Goal: Transaction & Acquisition: Purchase product/service

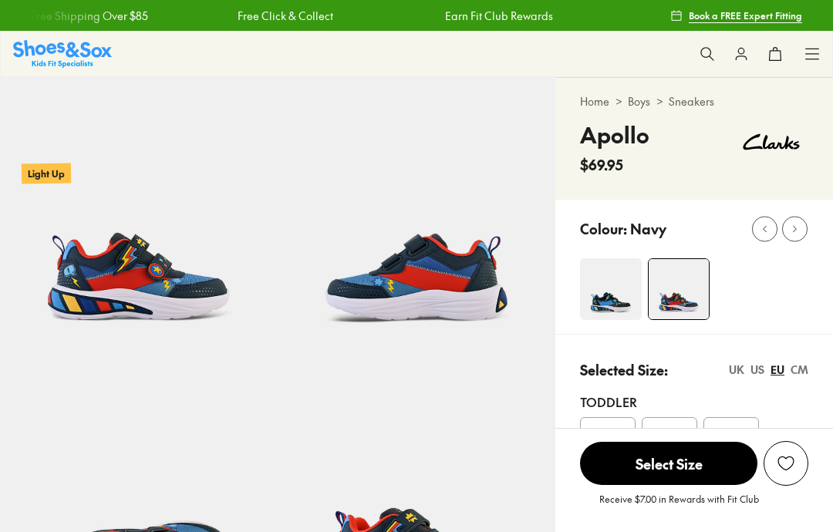
select select "*"
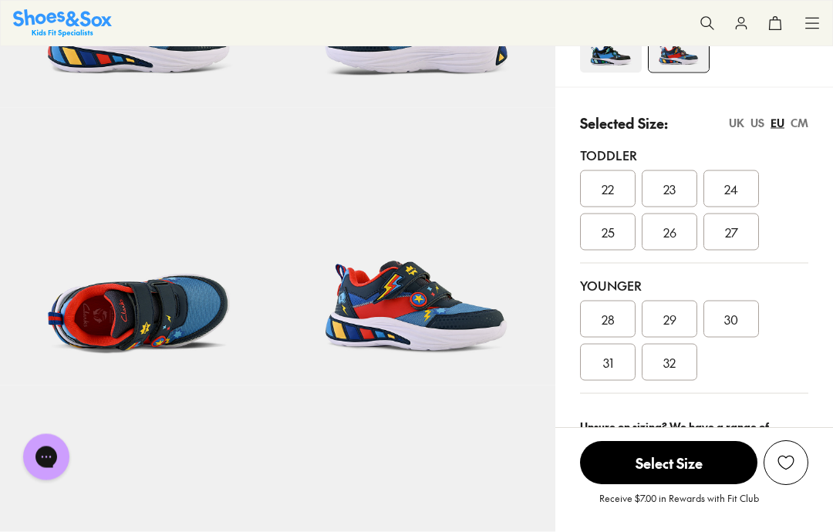
scroll to position [247, 0]
click at [736, 128] on div "UK" at bounding box center [736, 122] width 15 height 16
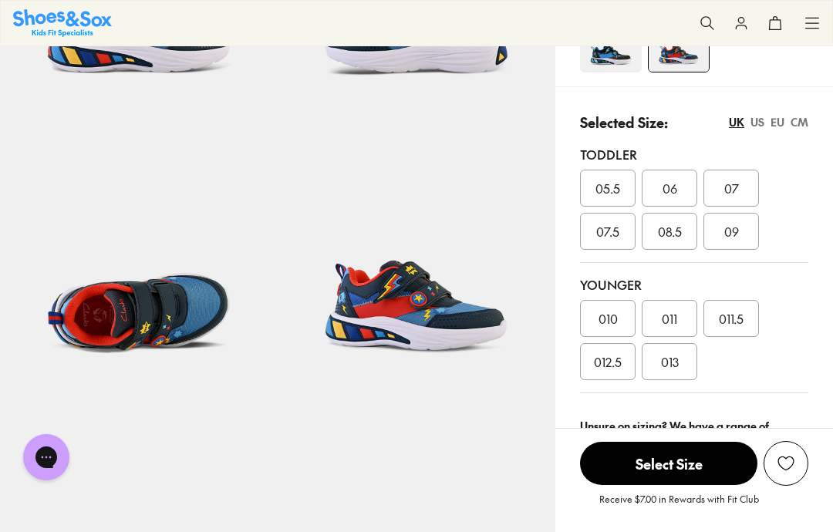
click at [741, 187] on div "07" at bounding box center [731, 188] width 56 height 37
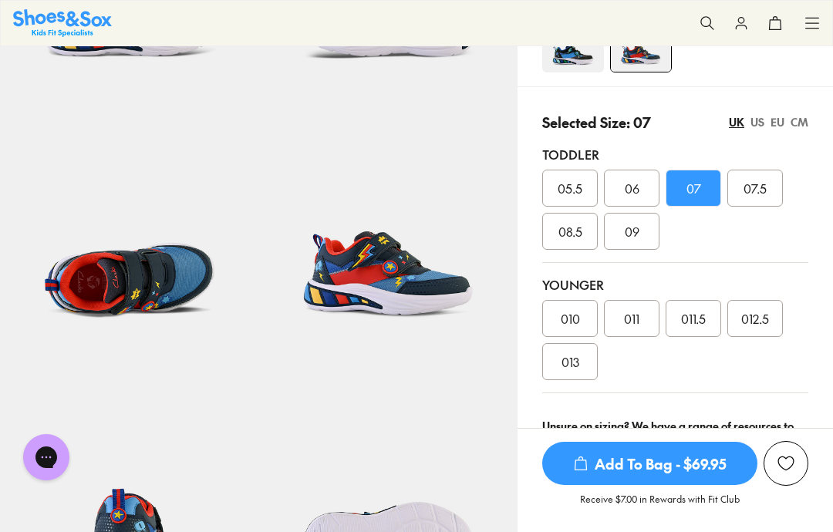
scroll to position [309, 0]
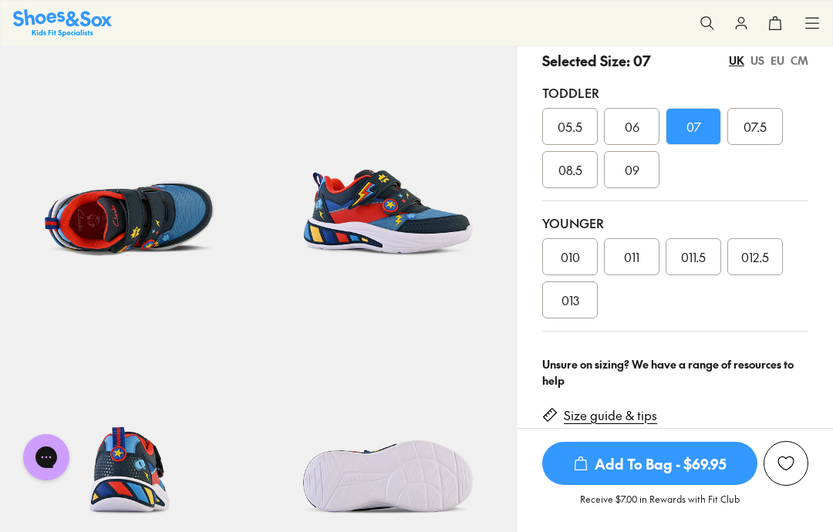
click at [674, 459] on span "Add To Bag - $69.95" at bounding box center [649, 463] width 215 height 43
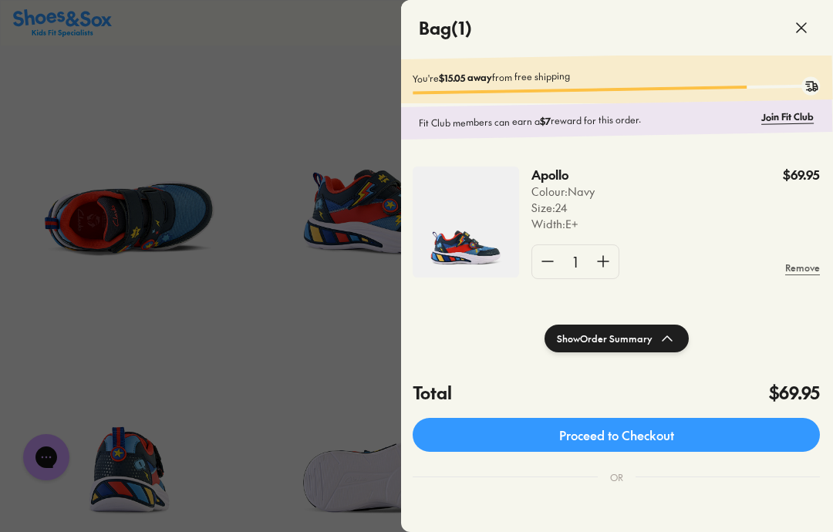
scroll to position [0, 1]
click at [640, 432] on link "Proceed to Checkout" at bounding box center [615, 435] width 407 height 34
click at [803, 22] on icon at bounding box center [801, 28] width 19 height 19
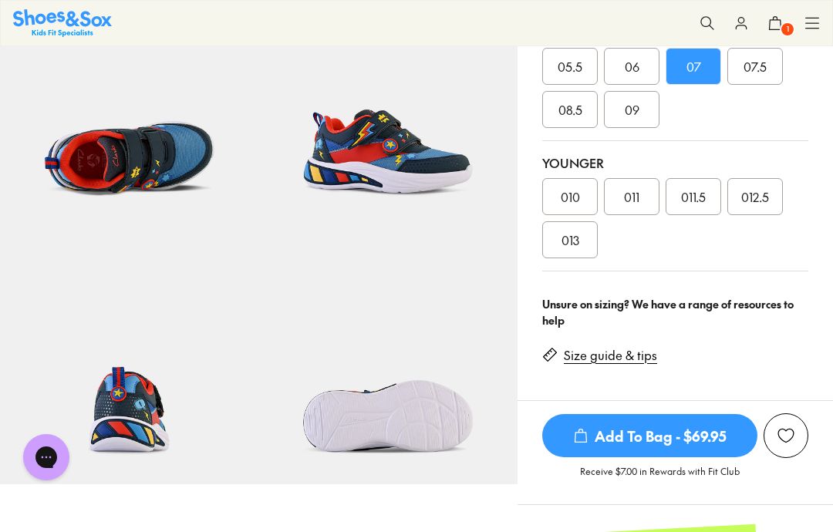
scroll to position [365, 0]
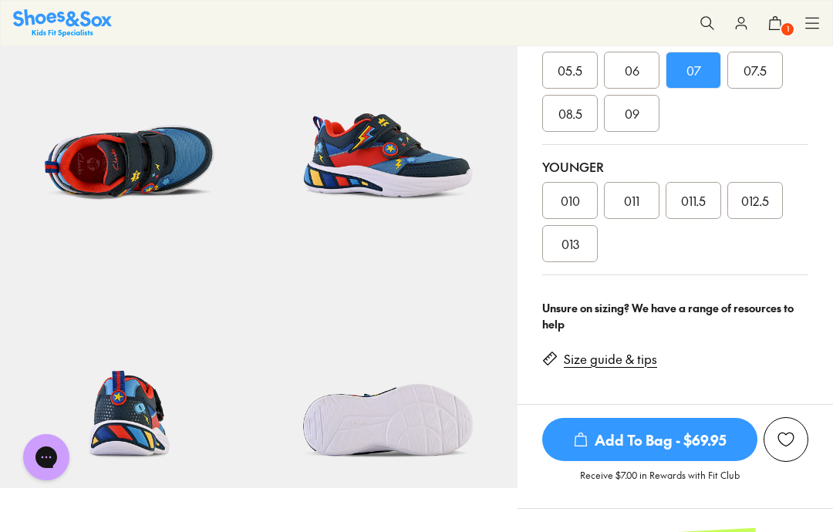
click at [668, 440] on span "Add To Bag - $69.95" at bounding box center [649, 439] width 215 height 43
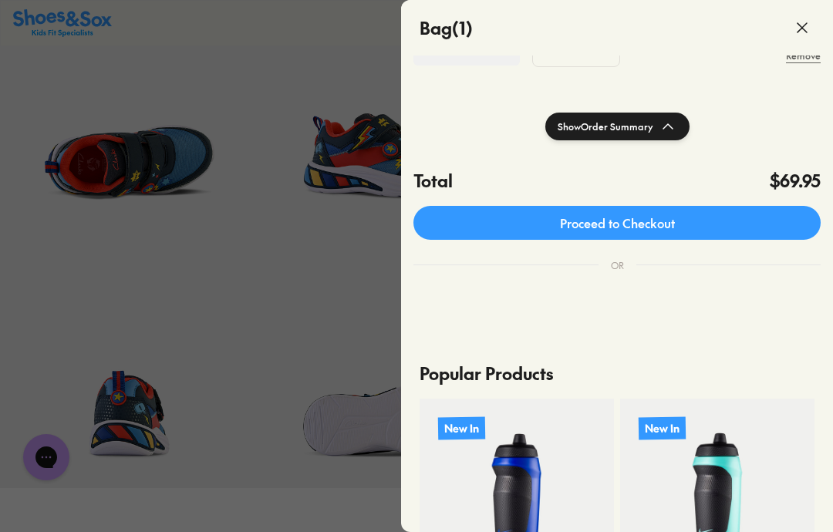
scroll to position [200, 0]
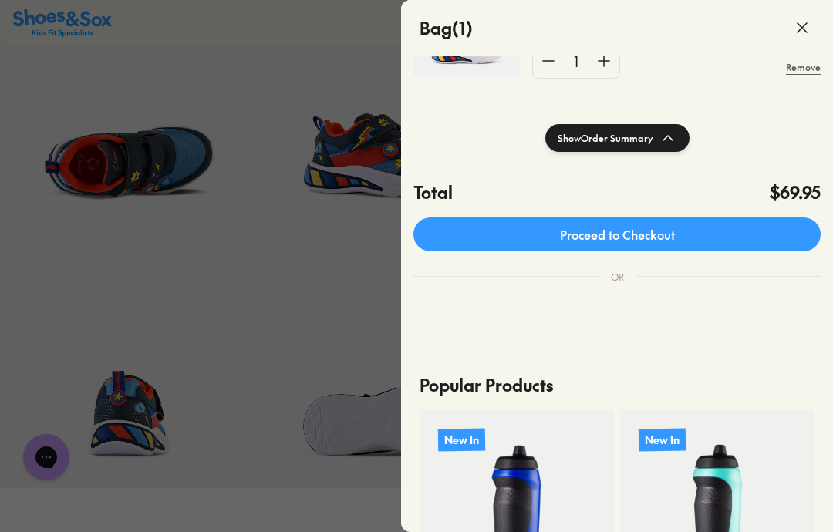
click at [621, 231] on link "Proceed to Checkout" at bounding box center [616, 234] width 407 height 34
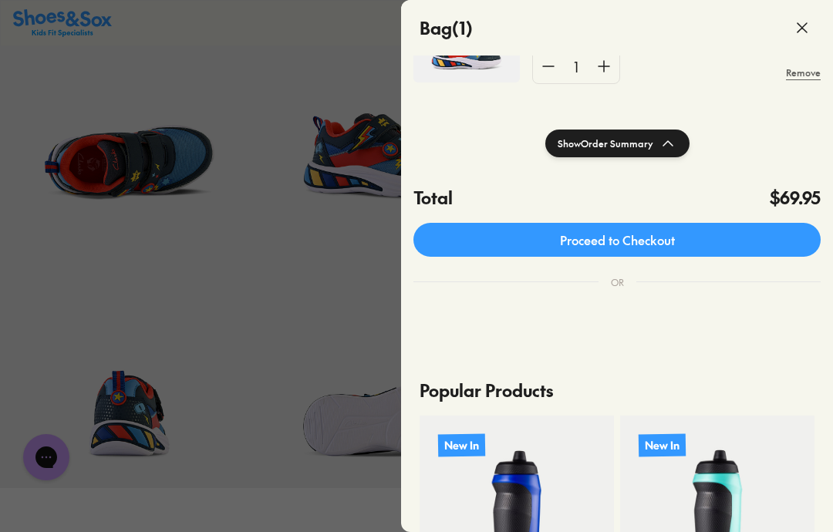
scroll to position [0, 0]
click at [797, 31] on icon at bounding box center [802, 28] width 19 height 19
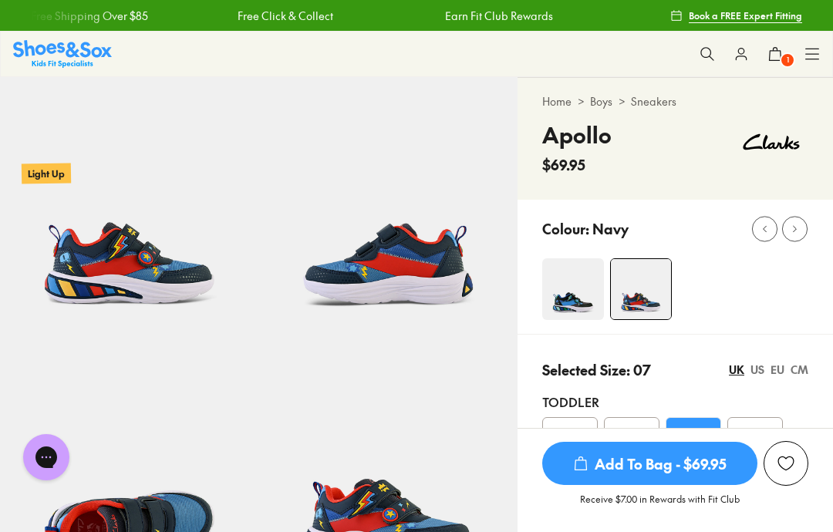
click at [332, 16] on link "Free Click & Collect" at bounding box center [285, 16] width 96 height 16
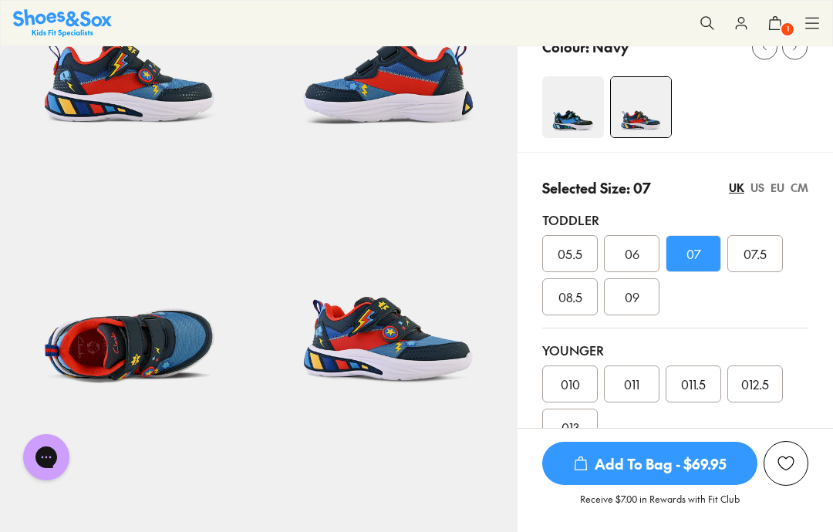
scroll to position [180, 0]
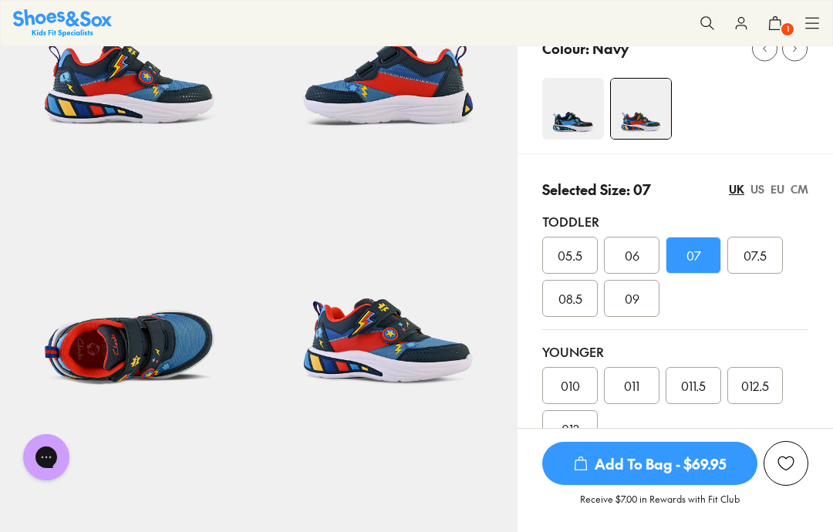
click at [775, 31] on button "1" at bounding box center [775, 23] width 34 height 34
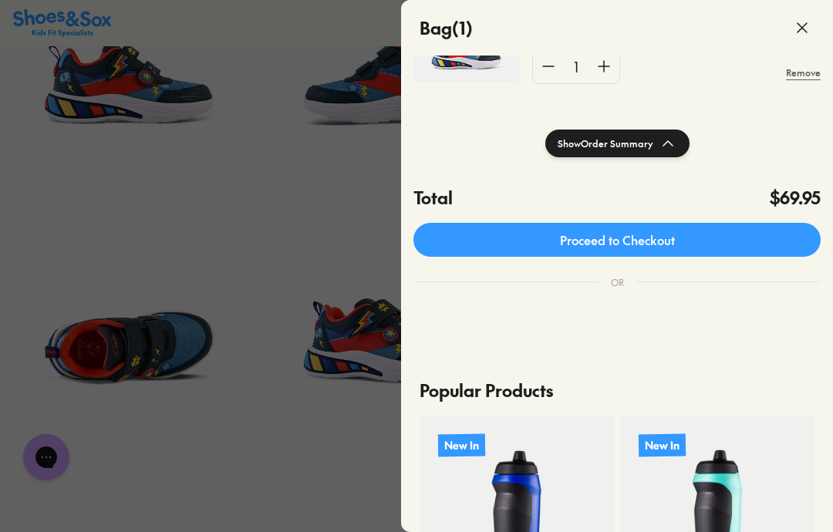
click at [668, 237] on link "Proceed to Checkout" at bounding box center [616, 240] width 407 height 34
